Goal: Navigation & Orientation: Find specific page/section

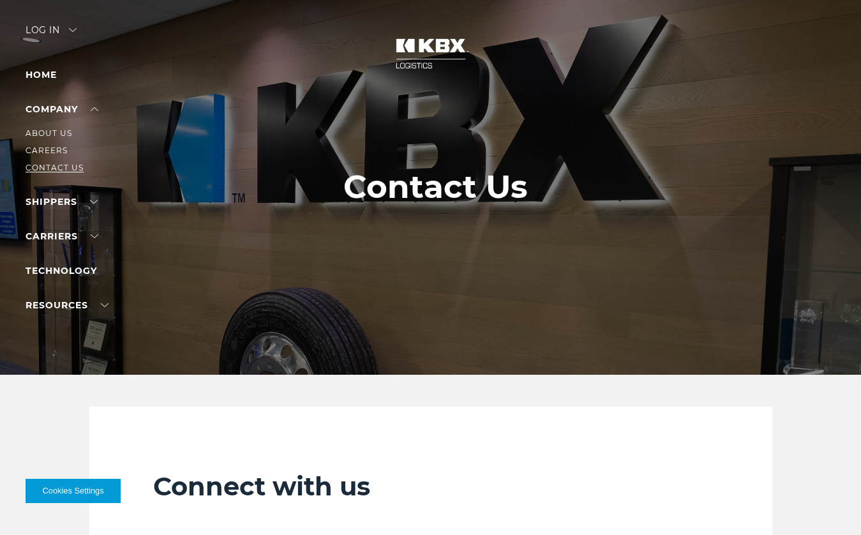
click at [73, 165] on link "Contact Us" at bounding box center [55, 168] width 58 height 10
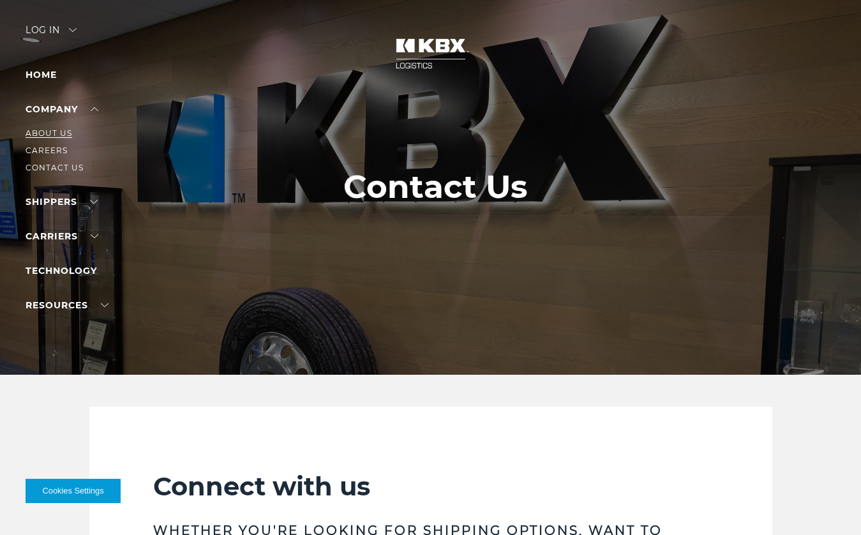
click at [60, 132] on link "About Us" at bounding box center [49, 133] width 47 height 10
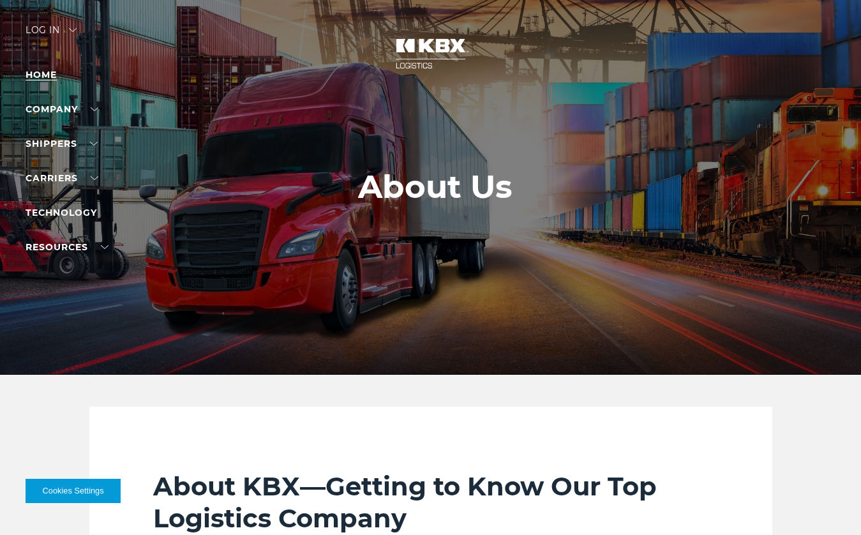
click at [33, 72] on link "Home" at bounding box center [41, 74] width 31 height 11
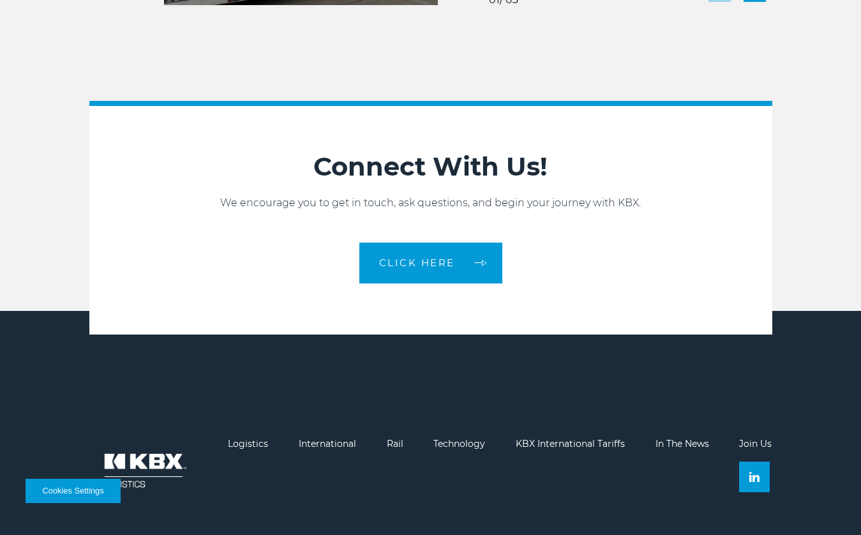
scroll to position [2776, 0]
